Goal: Obtain resource: Obtain resource

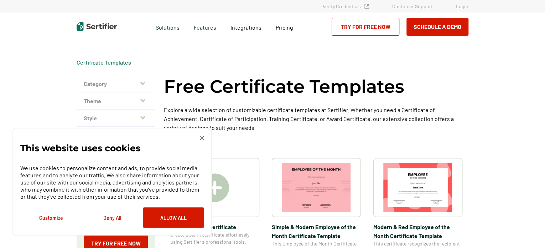
click at [148, 80] on button "Category" at bounding box center [116, 83] width 78 height 17
click at [201, 135] on img at bounding box center [202, 137] width 4 height 4
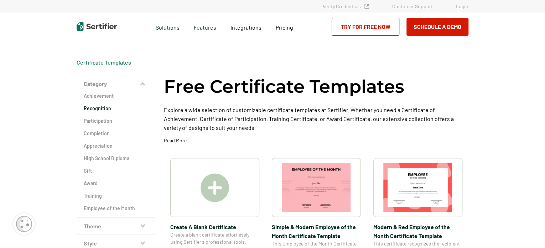
scroll to position [40, 0]
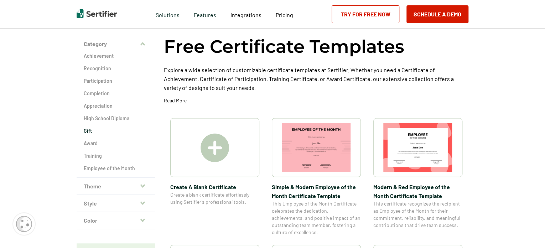
click at [93, 129] on h2 "Gift" at bounding box center [116, 130] width 64 height 7
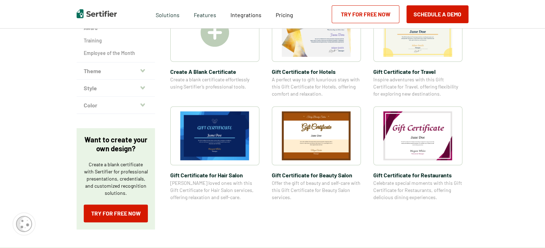
scroll to position [160, 0]
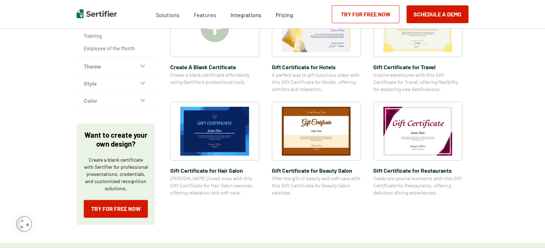
click at [133, 70] on button "Theme" at bounding box center [116, 66] width 78 height 17
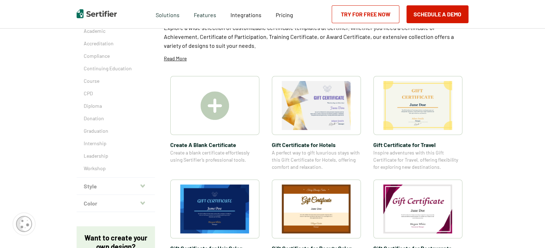
scroll to position [120, 0]
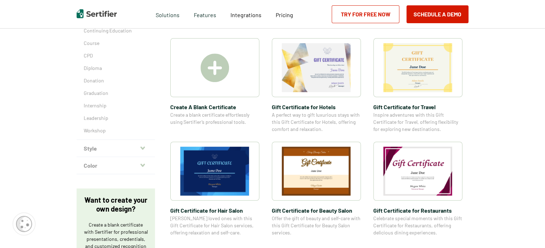
click at [136, 152] on button "Style" at bounding box center [116, 148] width 78 height 17
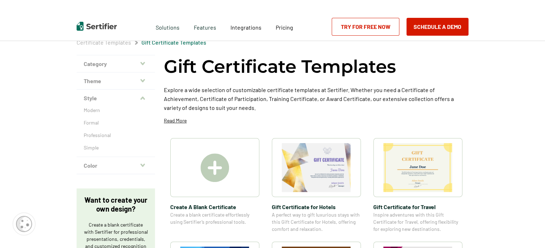
scroll to position [0, 0]
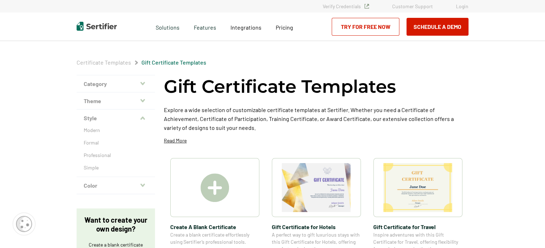
scroll to position [40, 0]
